Goal: Information Seeking & Learning: Find specific fact

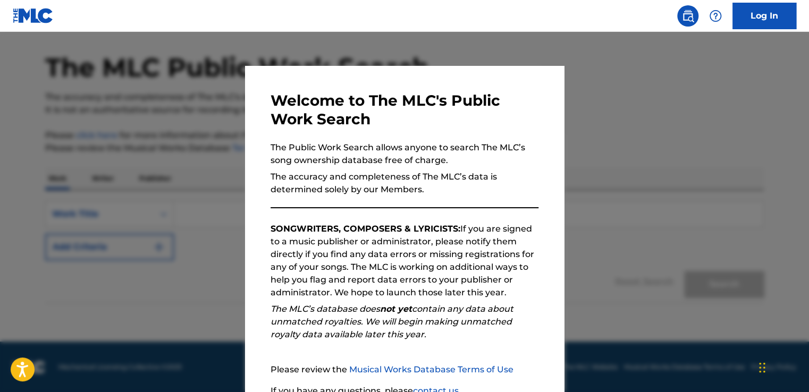
scroll to position [94, 0]
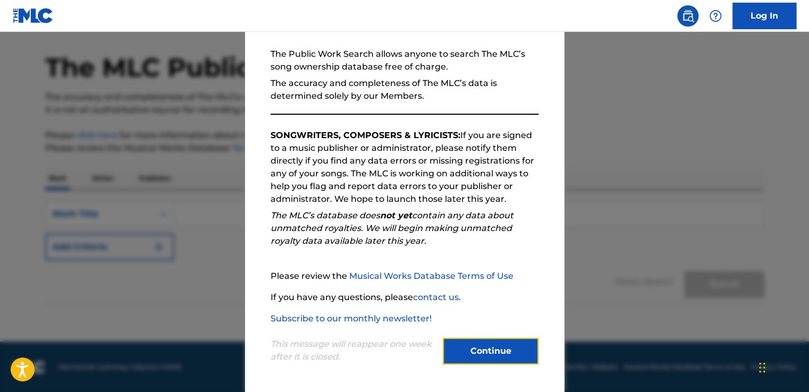
drag, startPoint x: 490, startPoint y: 348, endPoint x: 487, endPoint y: 340, distance: 8.1
click at [491, 347] on button "Continue" at bounding box center [491, 351] width 96 height 27
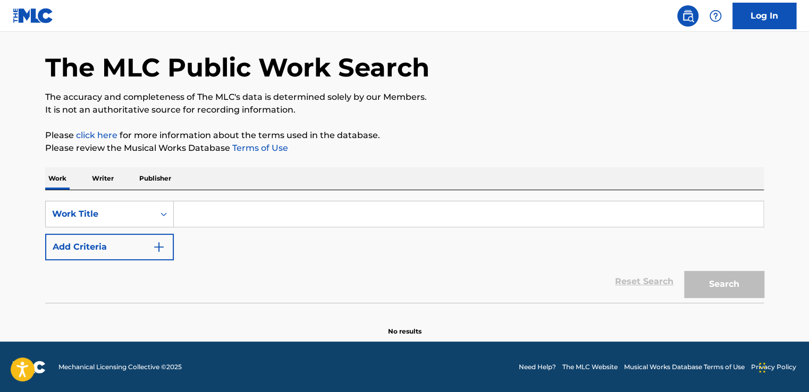
click at [228, 210] on input "Search Form" at bounding box center [469, 215] width 590 height 26
click at [739, 286] on button "Search" at bounding box center [724, 284] width 80 height 27
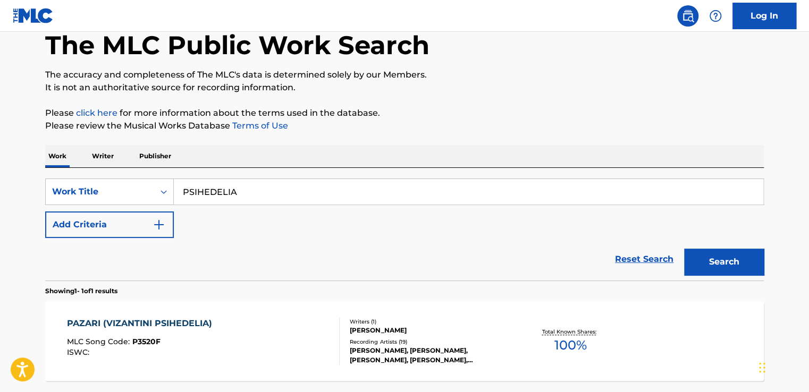
scroll to position [36, 0]
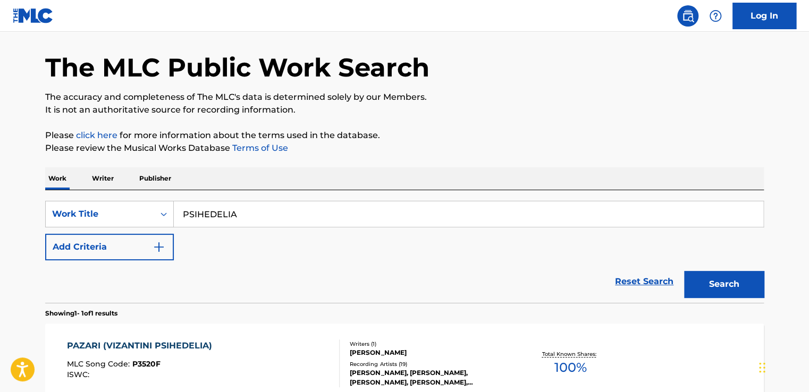
click at [196, 212] on input "PSIHEDELIA" at bounding box center [469, 215] width 590 height 26
click at [233, 212] on input "PSICHEDELIA" at bounding box center [469, 215] width 590 height 26
type input "PSICHEDELEIA"
click at [716, 281] on button "Search" at bounding box center [724, 284] width 80 height 27
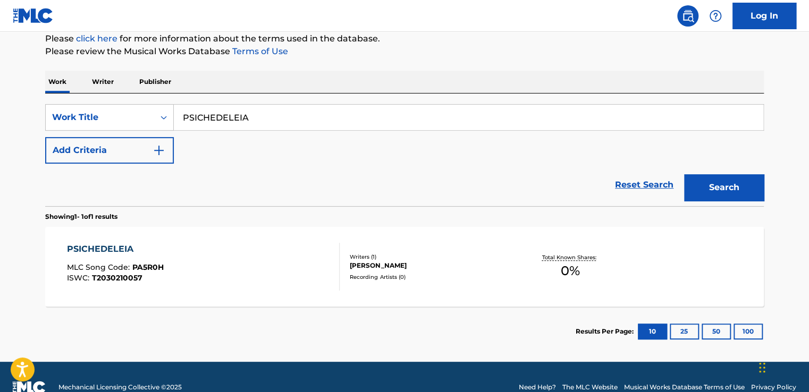
scroll to position [142, 0]
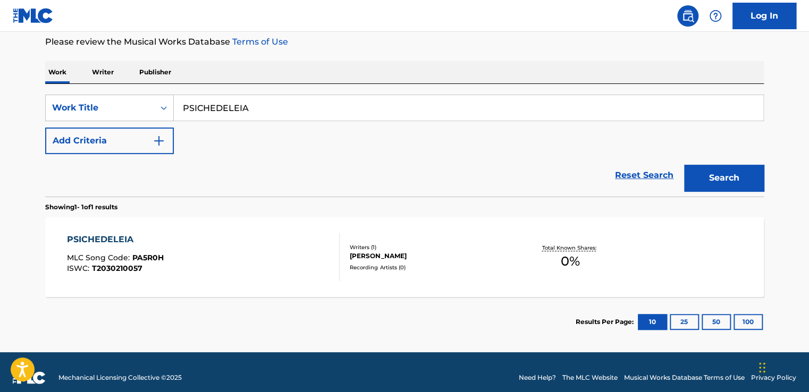
click at [122, 241] on div "PSICHEDELEIA" at bounding box center [115, 239] width 97 height 13
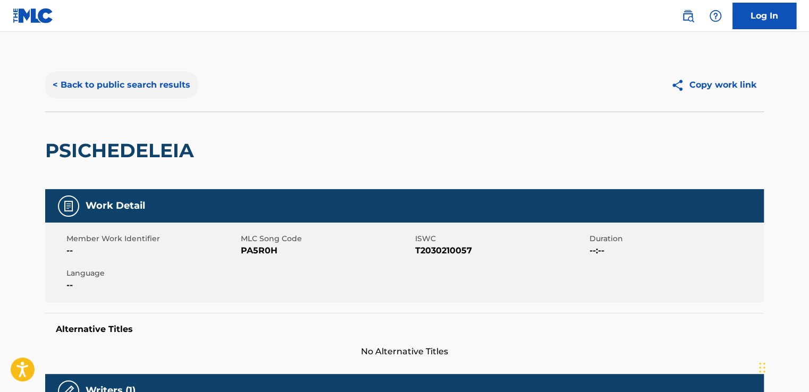
click at [126, 92] on button "< Back to public search results" at bounding box center [121, 85] width 153 height 27
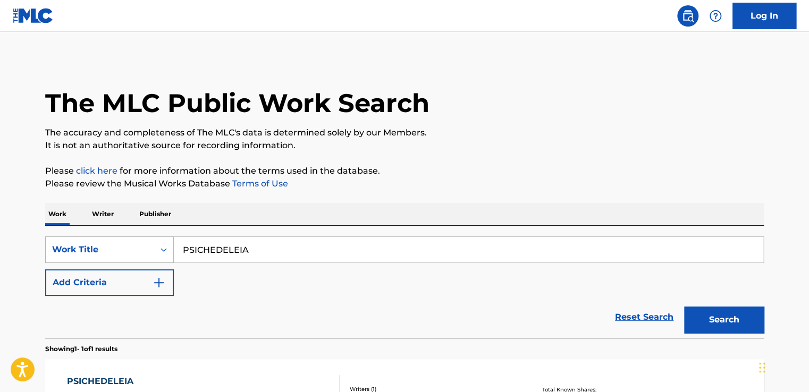
drag, startPoint x: 254, startPoint y: 250, endPoint x: 114, endPoint y: 249, distance: 139.3
click at [115, 249] on div "SearchWithCriteria060d3946-cb73-4ab7-a344-cfbb597c3b57 Work Title PSICHEDELEIA" at bounding box center [404, 250] width 719 height 27
click at [109, 214] on p "Writer" at bounding box center [103, 214] width 28 height 22
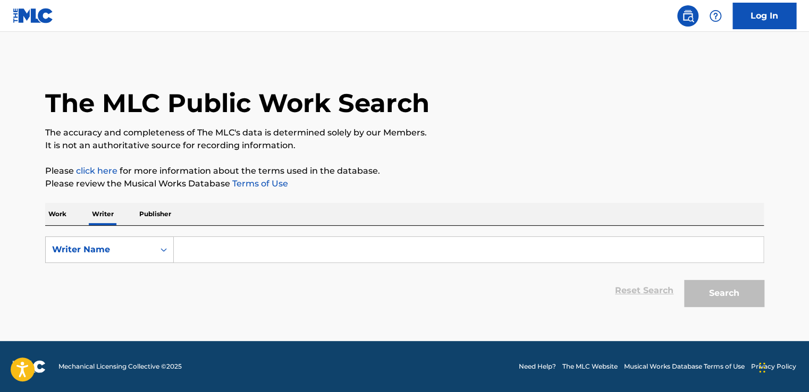
click at [251, 257] on input "Search Form" at bounding box center [469, 250] width 590 height 26
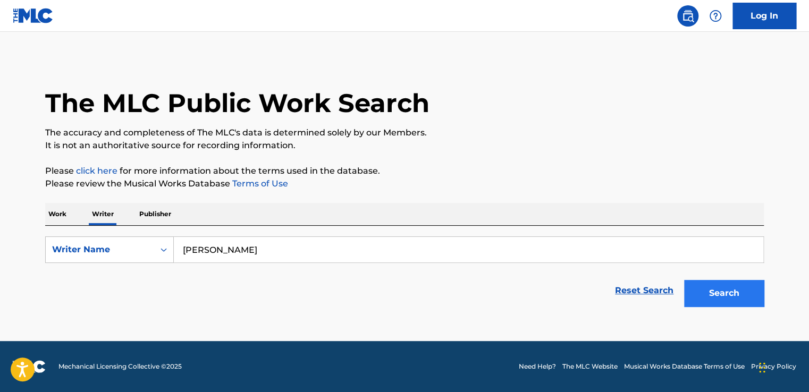
type input "[PERSON_NAME]"
click at [720, 292] on button "Search" at bounding box center [724, 293] width 80 height 27
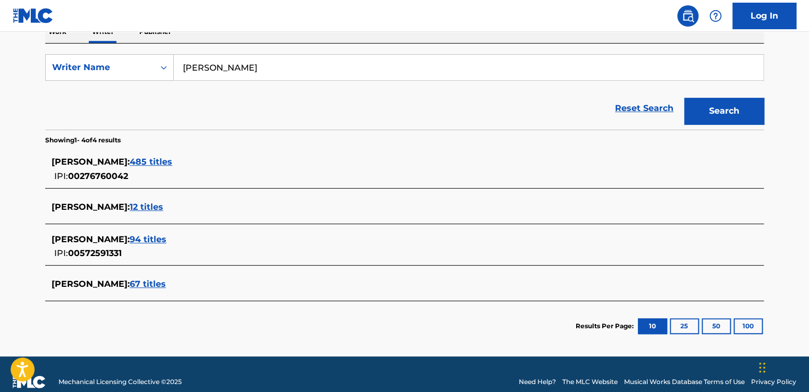
scroll to position [197, 0]
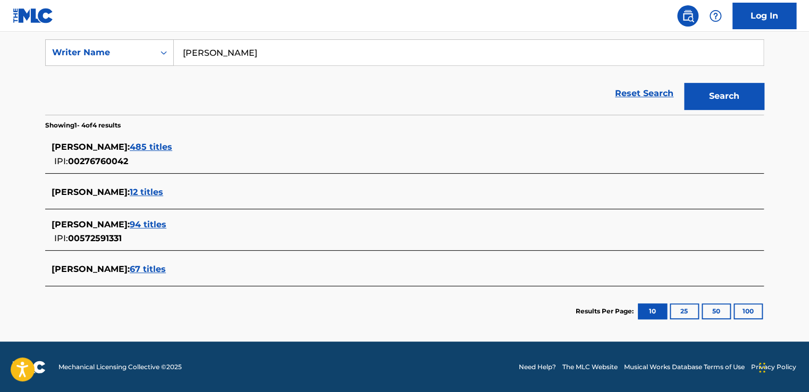
click at [157, 225] on span "94 titles" at bounding box center [148, 225] width 37 height 10
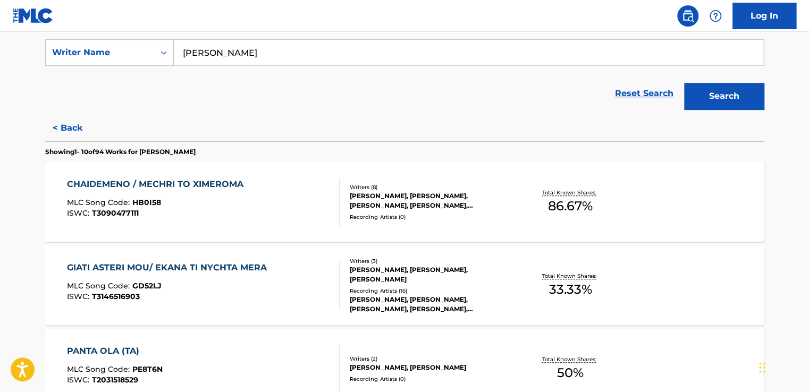
click at [157, 188] on div "CHAIDEMENO / MECHRI TO XIMEROMA" at bounding box center [158, 184] width 182 height 13
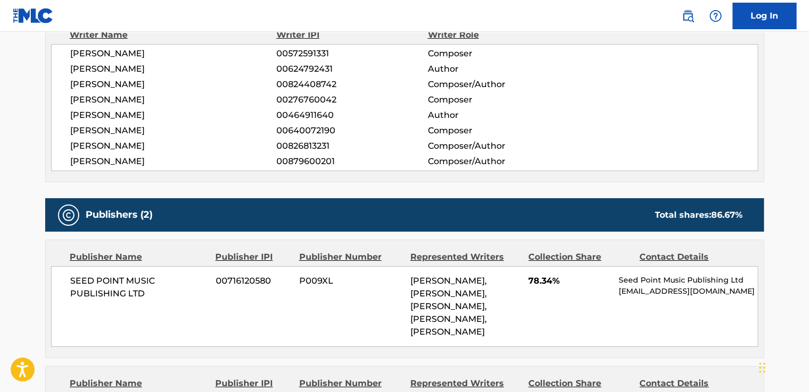
scroll to position [5817, 0]
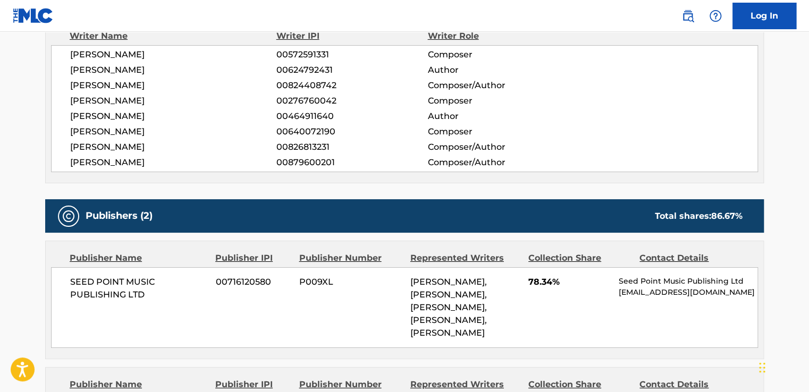
scroll to position [909, 0]
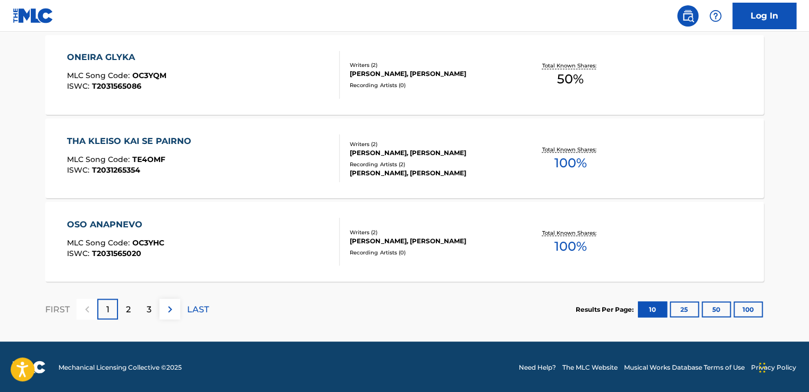
click at [116, 223] on div "OSO ANAPNEVO" at bounding box center [115, 224] width 97 height 13
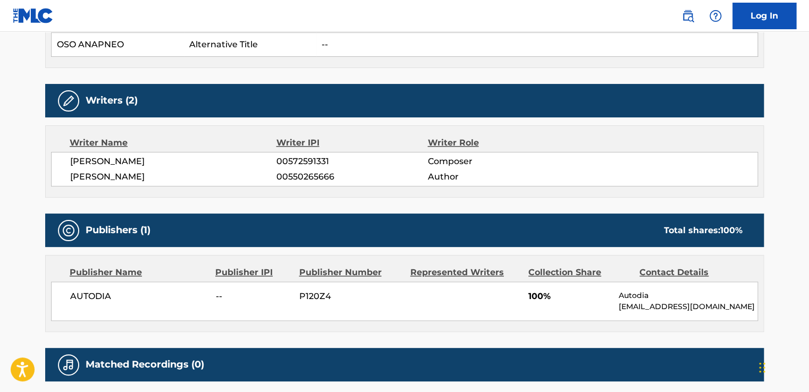
scroll to position [411, 0]
